Goal: Task Accomplishment & Management: Manage account settings

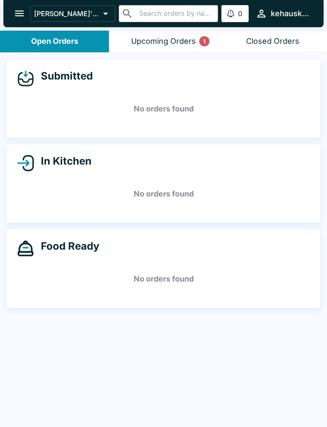
click at [149, 44] on div "Upcoming Orders 1" at bounding box center [163, 42] width 65 height 10
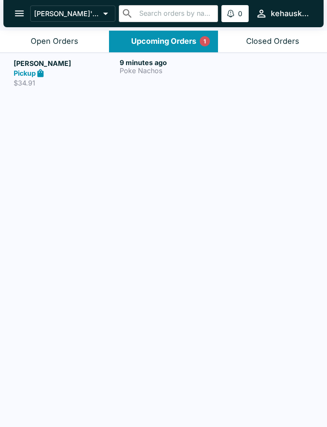
click at [141, 70] on p "Poke Nachos" at bounding box center [171, 71] width 103 height 8
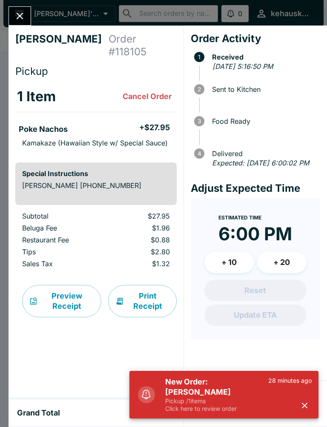
click at [204, 391] on h5 "New Order: [PERSON_NAME]" at bounding box center [216, 387] width 103 height 20
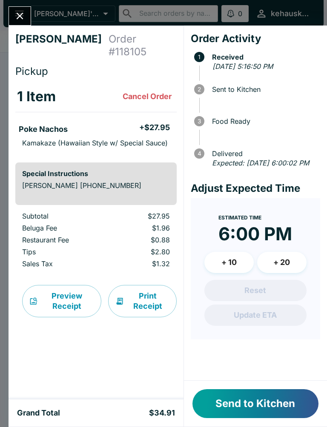
click at [236, 396] on button "Send to Kitchen" at bounding box center [255, 403] width 126 height 29
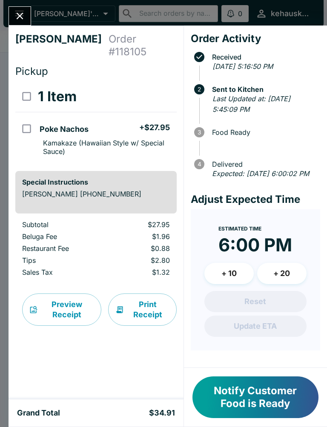
click at [248, 397] on button "Notify Customer Food is Ready" at bounding box center [255, 398] width 126 height 42
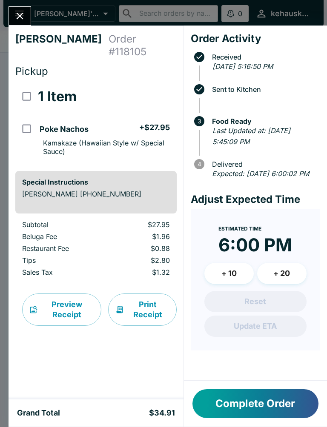
click at [248, 397] on button "Complete Order" at bounding box center [255, 403] width 126 height 29
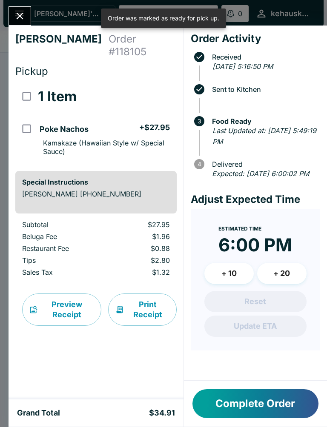
click at [231, 406] on button "Complete Order" at bounding box center [255, 403] width 126 height 29
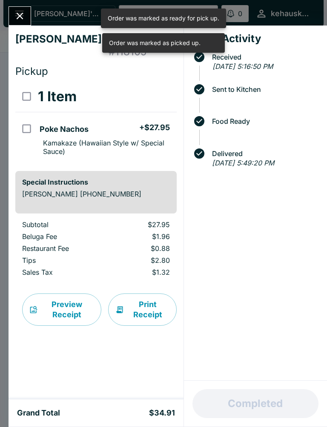
click at [18, 17] on icon "Close" at bounding box center [20, 16] width 7 height 7
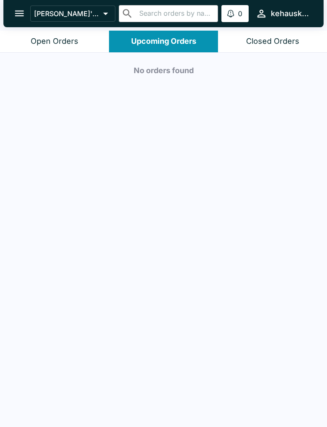
click at [258, 31] on button "Closed Orders" at bounding box center [272, 42] width 109 height 22
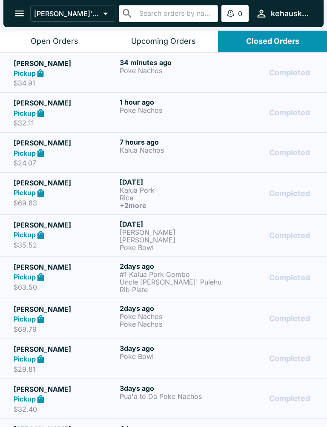
click at [168, 39] on div "Upcoming Orders" at bounding box center [163, 42] width 65 height 10
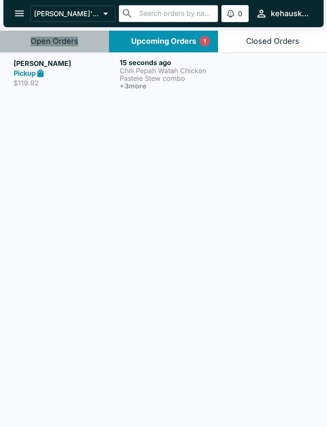
click at [49, 44] on div "Open Orders" at bounding box center [55, 42] width 48 height 10
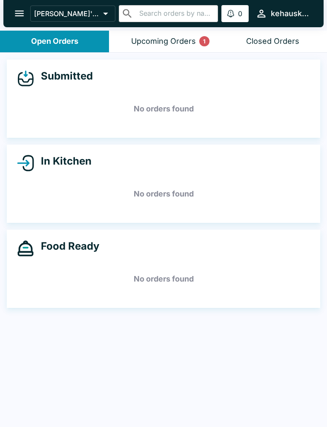
click at [280, 31] on button "Closed Orders" at bounding box center [272, 42] width 109 height 22
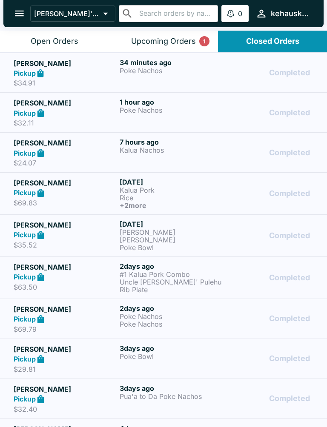
click at [46, 40] on div "Open Orders" at bounding box center [55, 42] width 48 height 10
click at [46, 39] on div "Open Orders" at bounding box center [55, 42] width 48 height 10
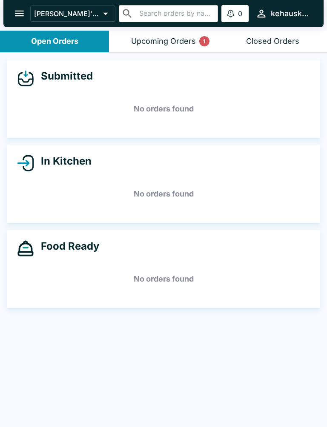
click at [143, 35] on button "Upcoming Orders 1" at bounding box center [163, 42] width 109 height 22
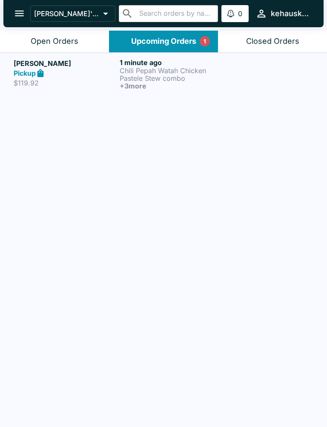
click at [143, 35] on button "Upcoming Orders 1" at bounding box center [163, 42] width 109 height 22
click at [146, 43] on div "Upcoming Orders 1" at bounding box center [163, 42] width 65 height 10
click at [158, 77] on p "Pastele Stew combo" at bounding box center [171, 78] width 103 height 8
click at [139, 80] on p "Pastele Stew combo" at bounding box center [171, 78] width 103 height 8
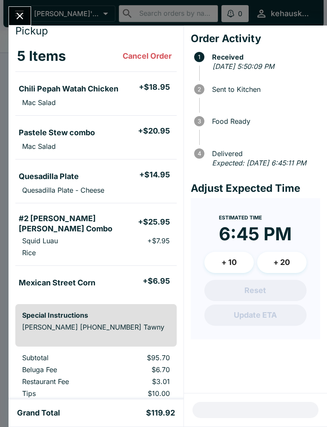
scroll to position [42, 0]
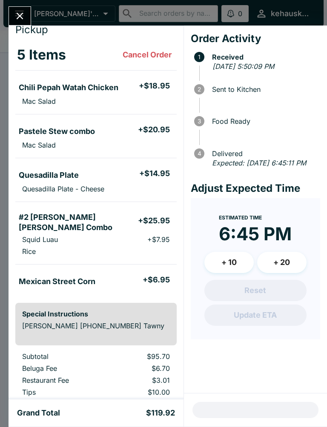
click at [93, 277] on h5 "Mexican Street Corn" at bounding box center [57, 282] width 77 height 10
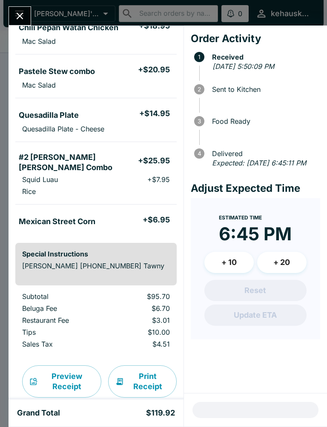
scroll to position [101, 0]
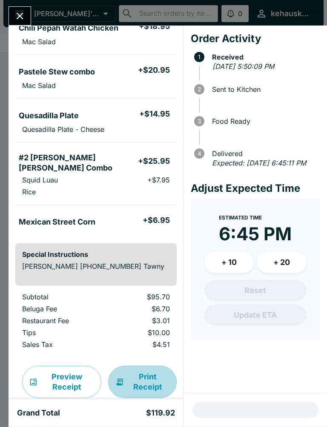
click at [157, 366] on button "Print Receipt" at bounding box center [142, 382] width 69 height 32
